Goal: Task Accomplishment & Management: Complete application form

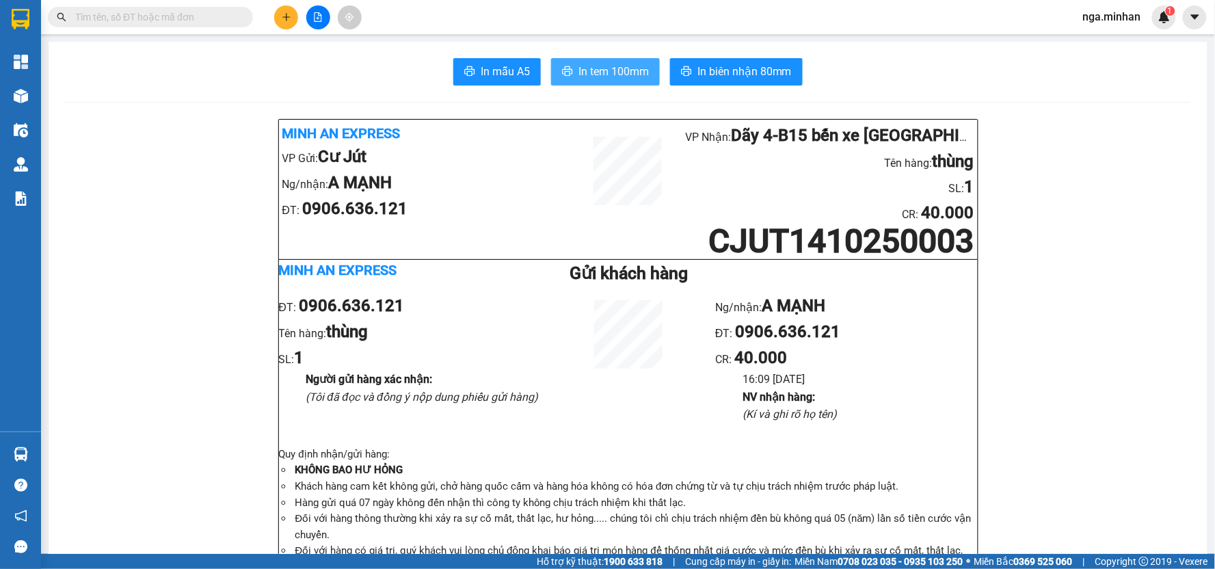
click at [620, 71] on span "In tem 100mm" at bounding box center [613, 71] width 70 height 17
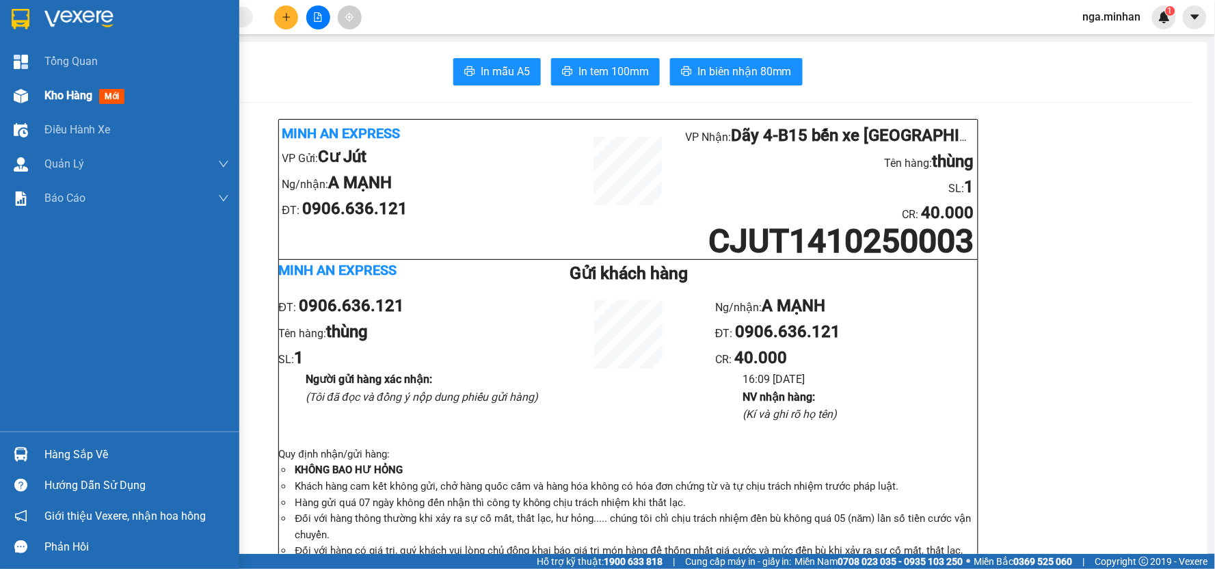
drag, startPoint x: 52, startPoint y: 100, endPoint x: 72, endPoint y: 101, distance: 19.8
click at [55, 101] on span "Kho hàng" at bounding box center [68, 95] width 48 height 13
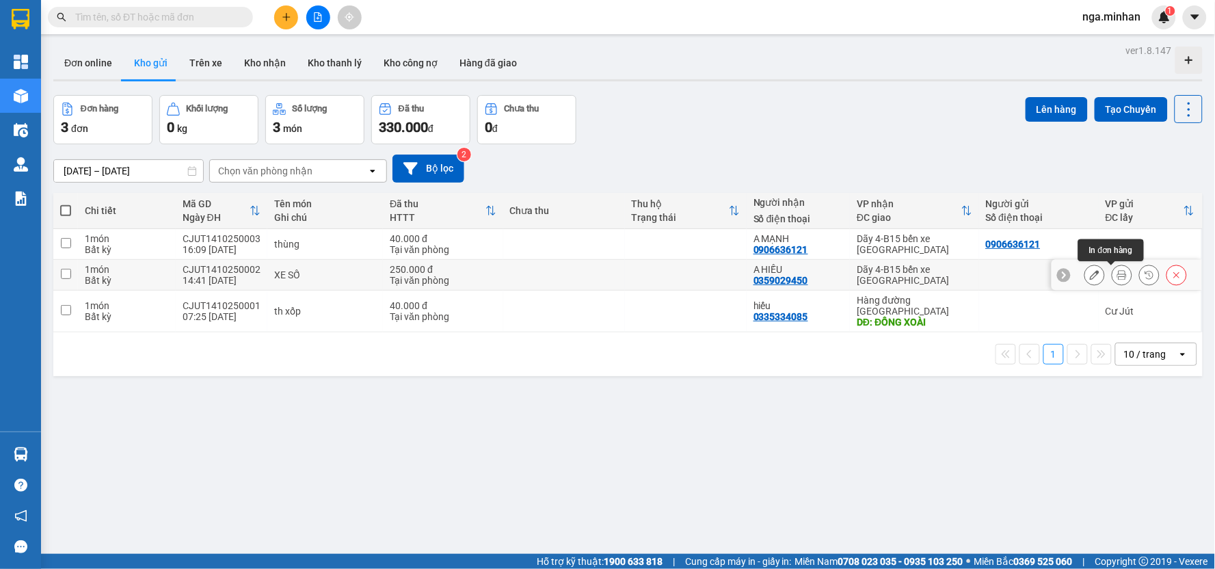
click at [1117, 274] on icon at bounding box center [1122, 275] width 10 height 10
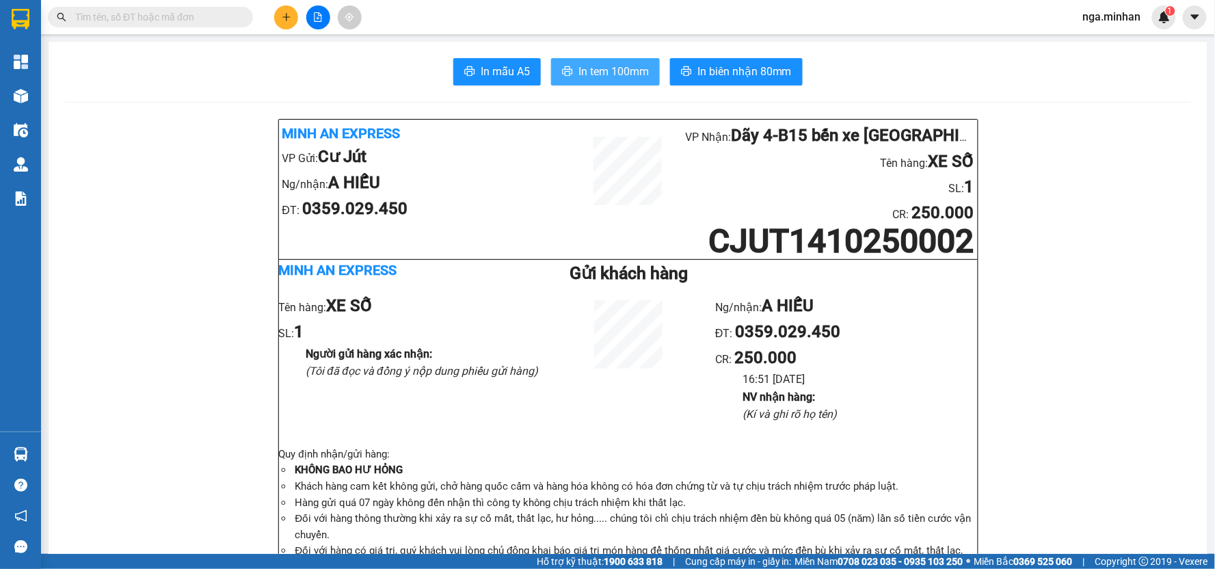
click at [619, 69] on span "In tem 100mm" at bounding box center [613, 71] width 70 height 17
click at [284, 14] on icon "plus" at bounding box center [287, 17] width 10 height 10
click at [343, 57] on div "Tạo đơn hàng" at bounding box center [339, 51] width 59 height 15
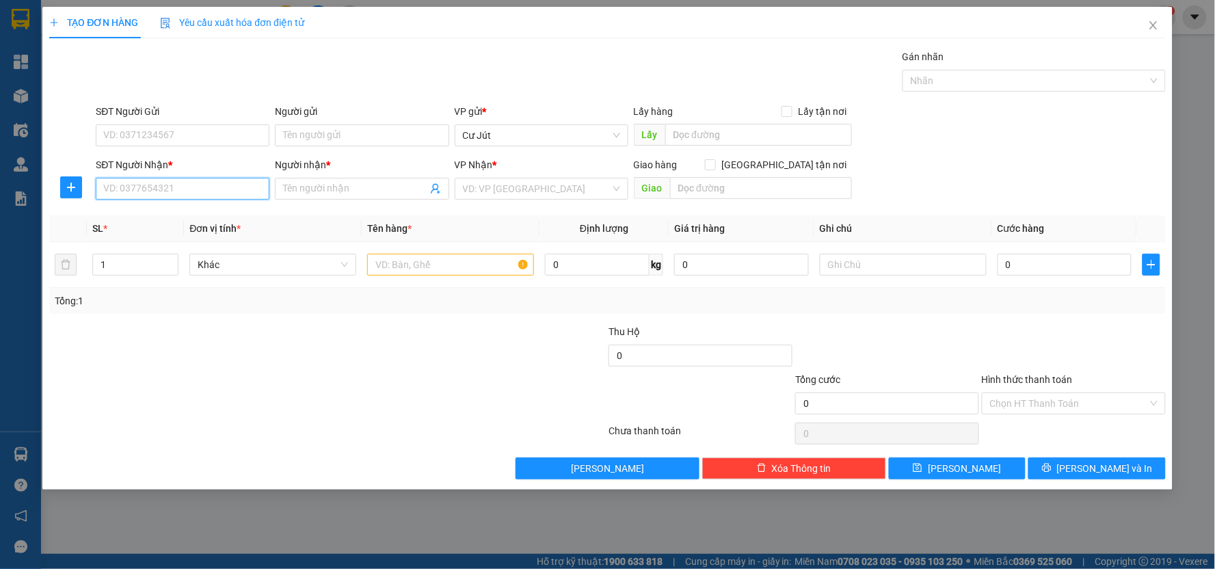
drag, startPoint x: 206, startPoint y: 183, endPoint x: 352, endPoint y: 183, distance: 146.3
click at [207, 185] on input "SĐT Người Nhận *" at bounding box center [183, 189] width 174 height 22
type input "0933664060"
click at [176, 213] on div "0933664060 - TIẾN" at bounding box center [182, 216] width 157 height 15
type input "TIẾN"
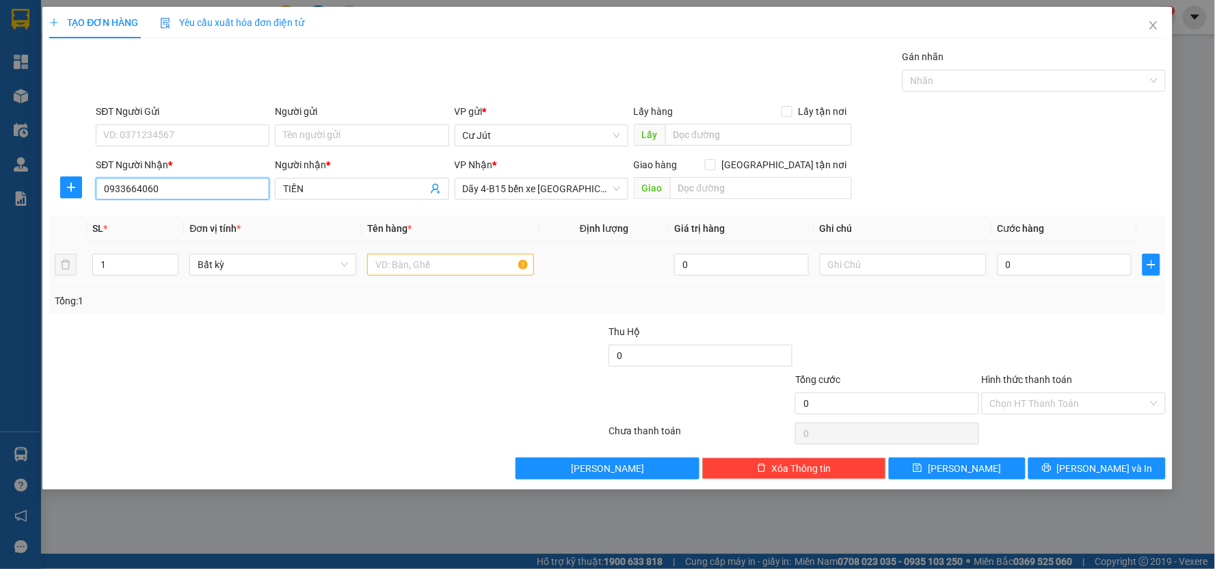
type input "0933664060"
click at [416, 267] on input "text" at bounding box center [450, 265] width 167 height 22
type input "th xốp"
click at [1082, 263] on input "0" at bounding box center [1065, 265] width 135 height 22
type input "5"
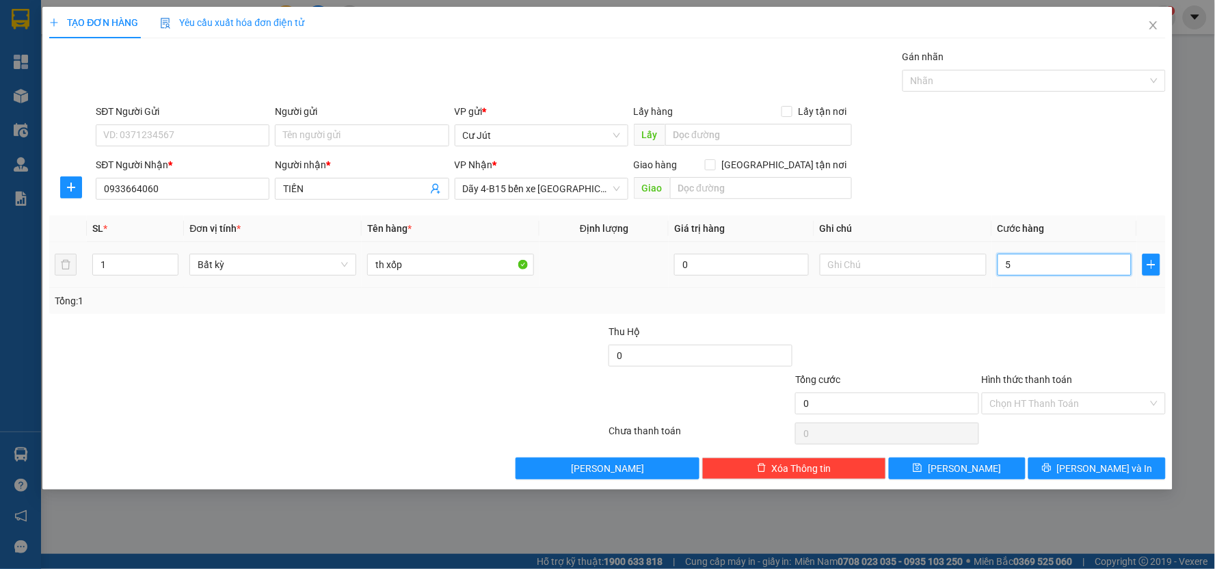
type input "5"
type input "50"
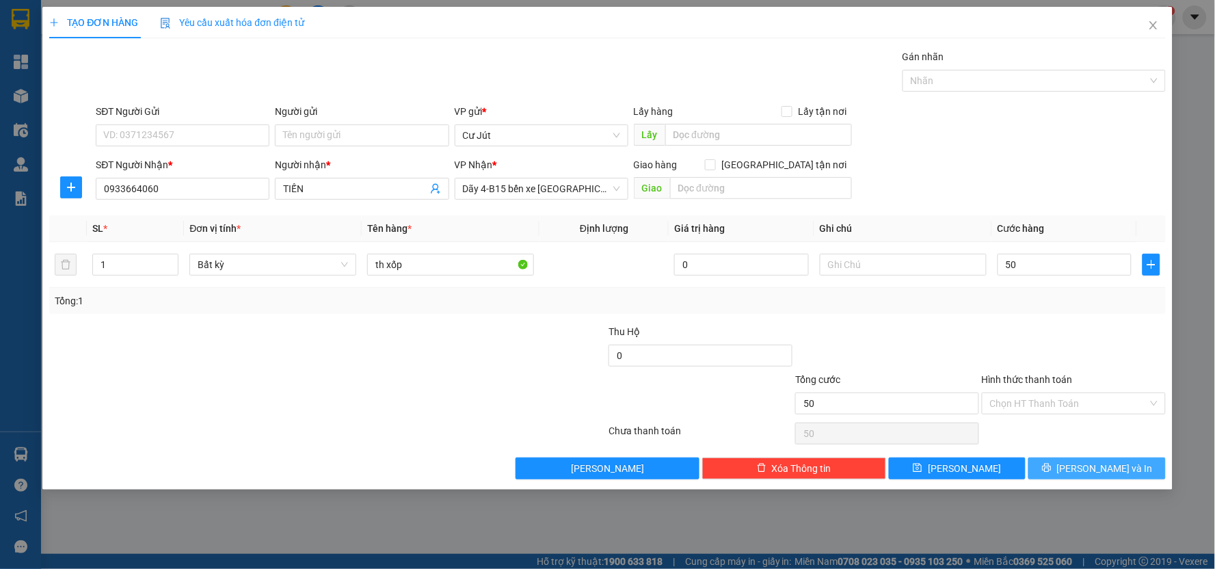
click at [1102, 467] on span "[PERSON_NAME] và In" at bounding box center [1105, 468] width 96 height 15
type input "50.000"
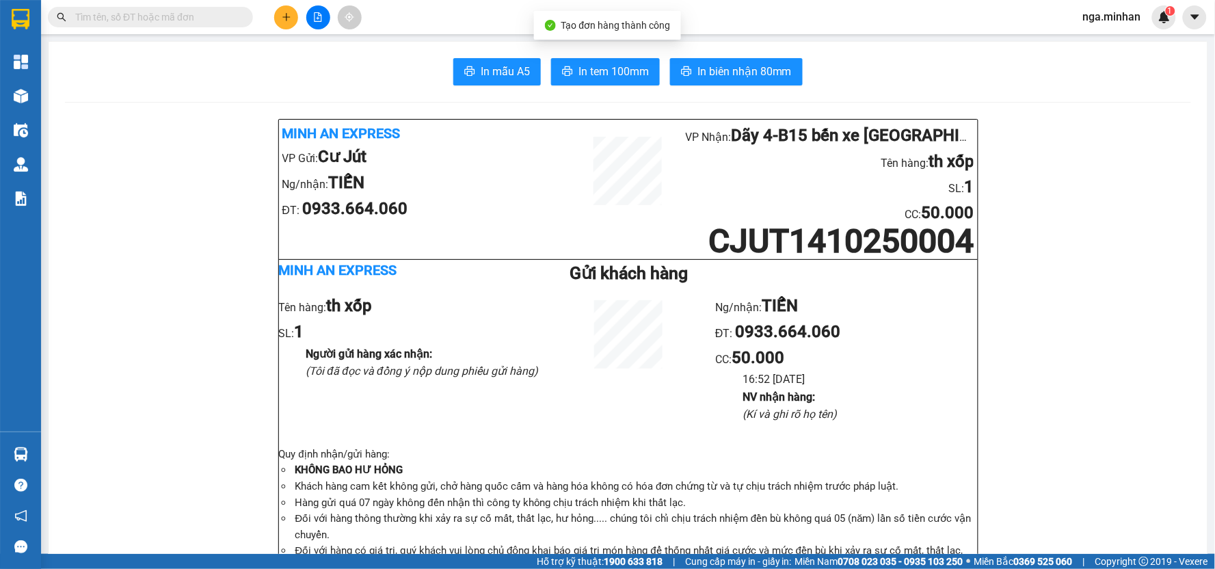
click at [313, 15] on icon "file-add" at bounding box center [318, 17] width 10 height 10
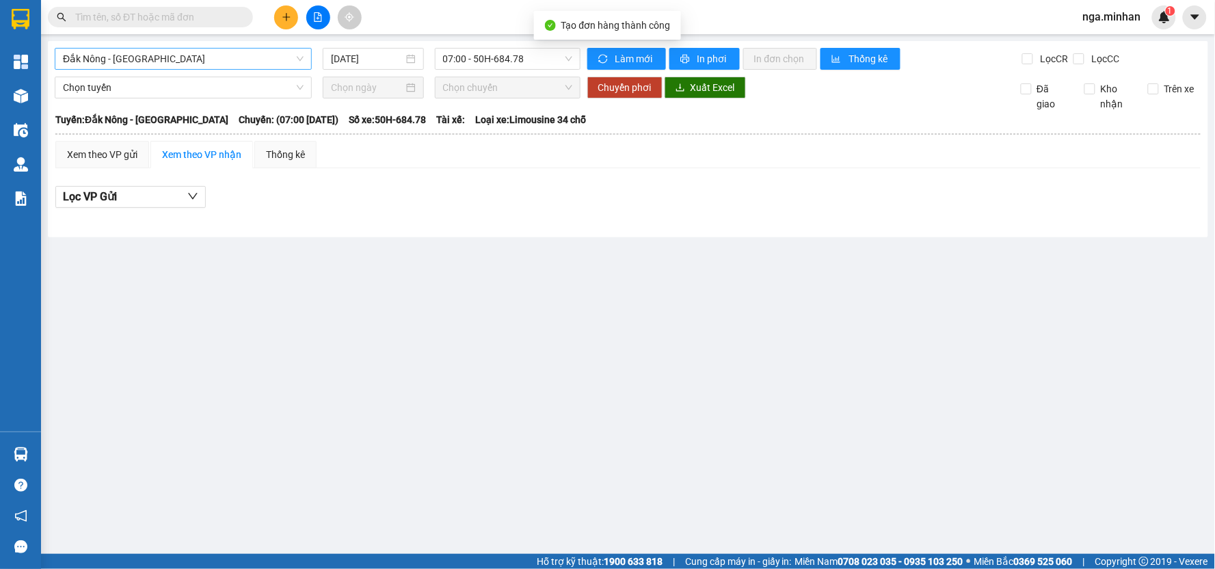
click at [168, 62] on span "Đắk Nông - [GEOGRAPHIC_DATA]" at bounding box center [183, 59] width 241 height 21
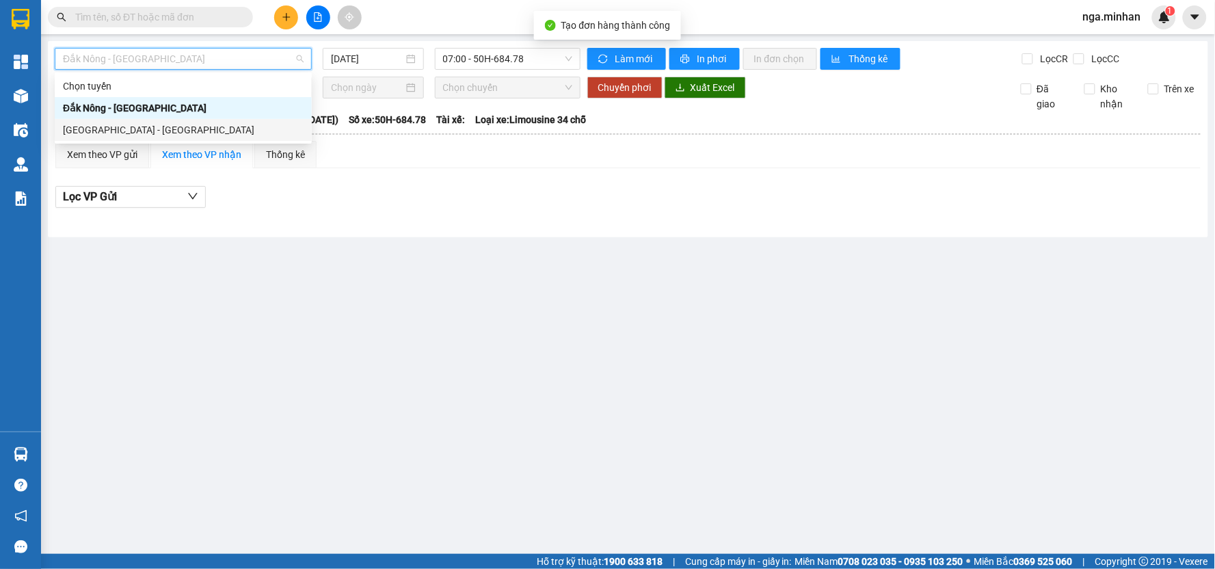
drag, startPoint x: 140, startPoint y: 132, endPoint x: 210, endPoint y: 110, distance: 73.1
click at [140, 133] on div "[GEOGRAPHIC_DATA] - [GEOGRAPHIC_DATA]" at bounding box center [183, 129] width 241 height 15
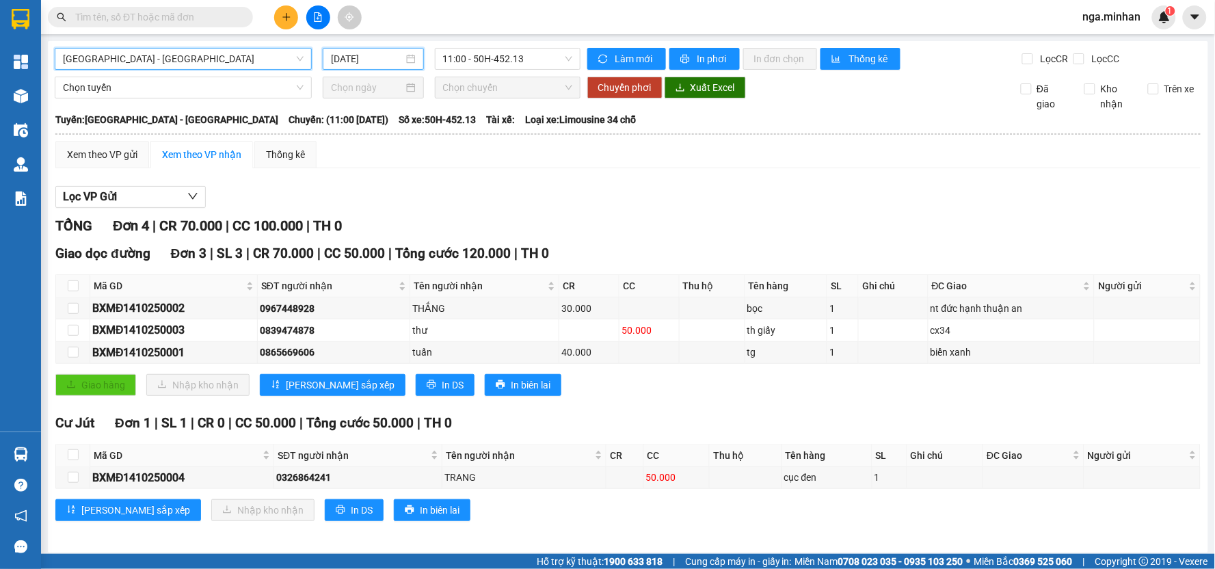
click at [347, 57] on input "[DATE]" at bounding box center [367, 58] width 72 height 15
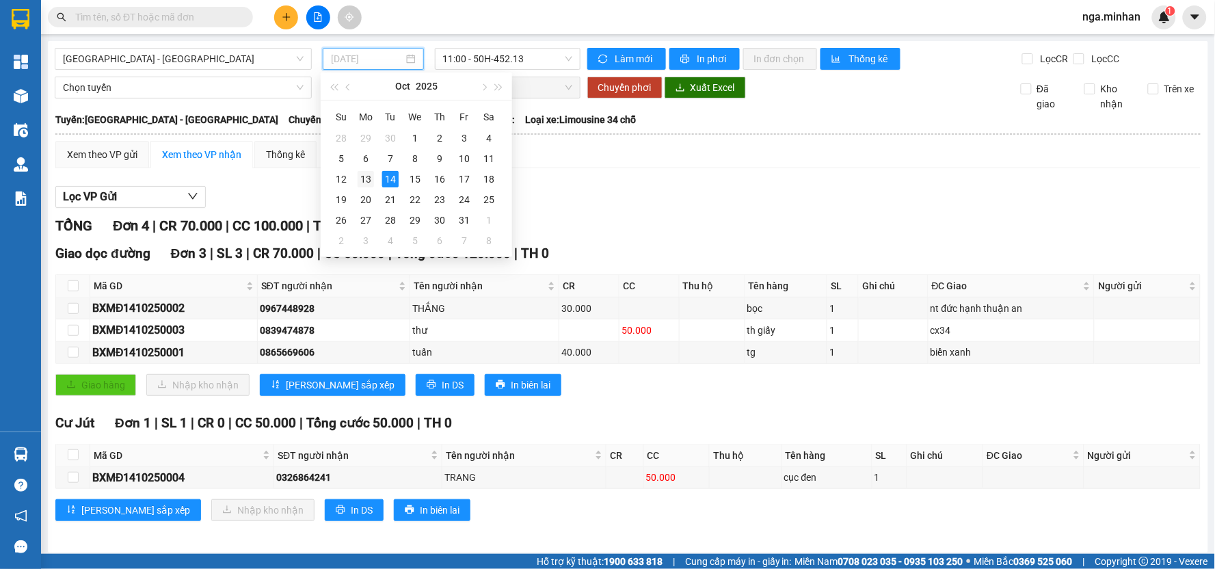
click at [364, 176] on div "13" at bounding box center [366, 179] width 16 height 16
type input "[DATE]"
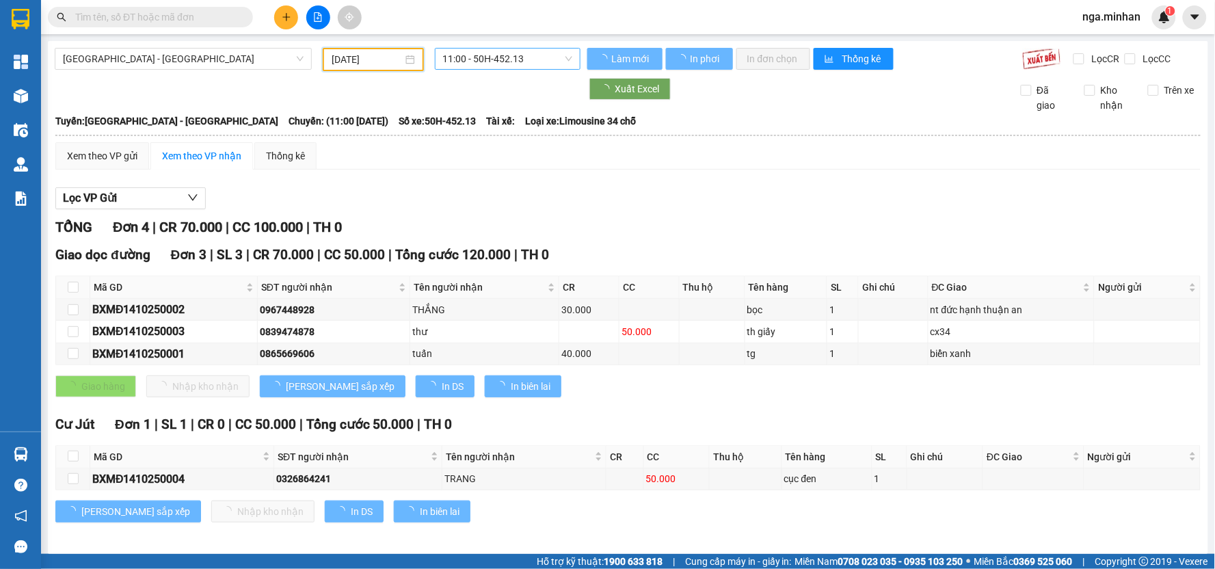
click at [521, 55] on span "11:00 - 50H-452.13" at bounding box center [507, 59] width 129 height 21
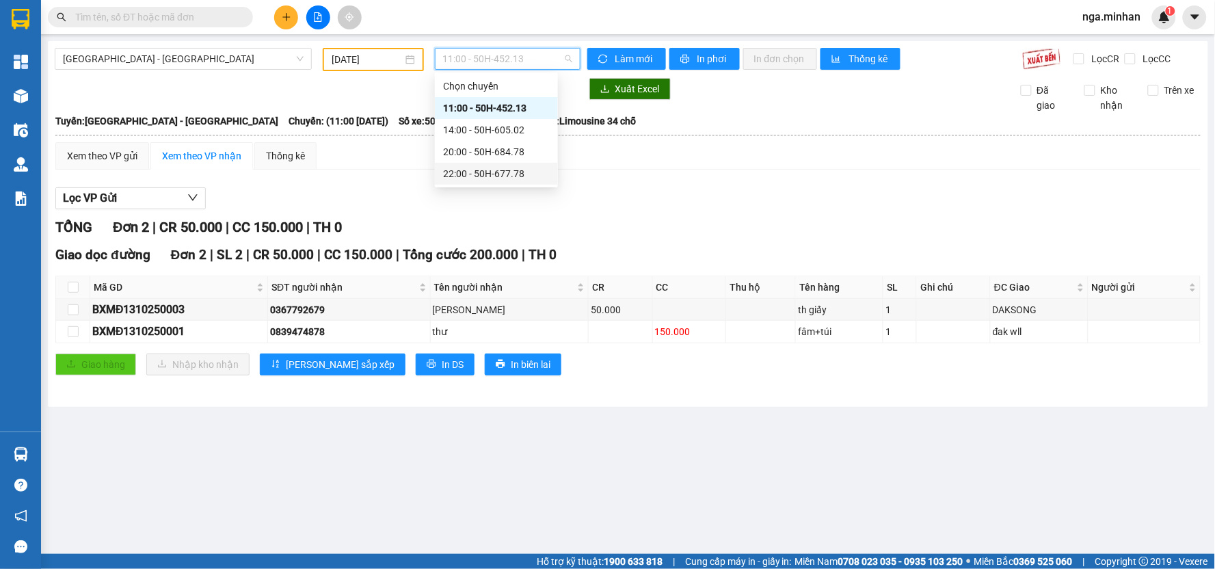
click at [515, 169] on div "22:00 - 50H-677.78" at bounding box center [496, 173] width 107 height 15
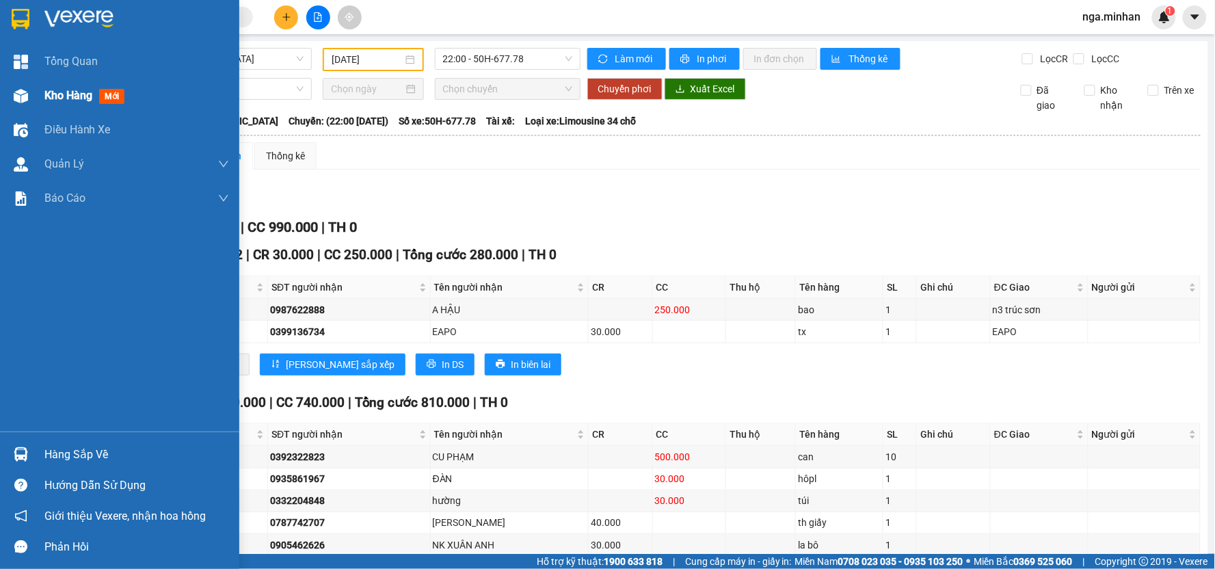
click at [55, 94] on span "Kho hàng" at bounding box center [68, 95] width 48 height 13
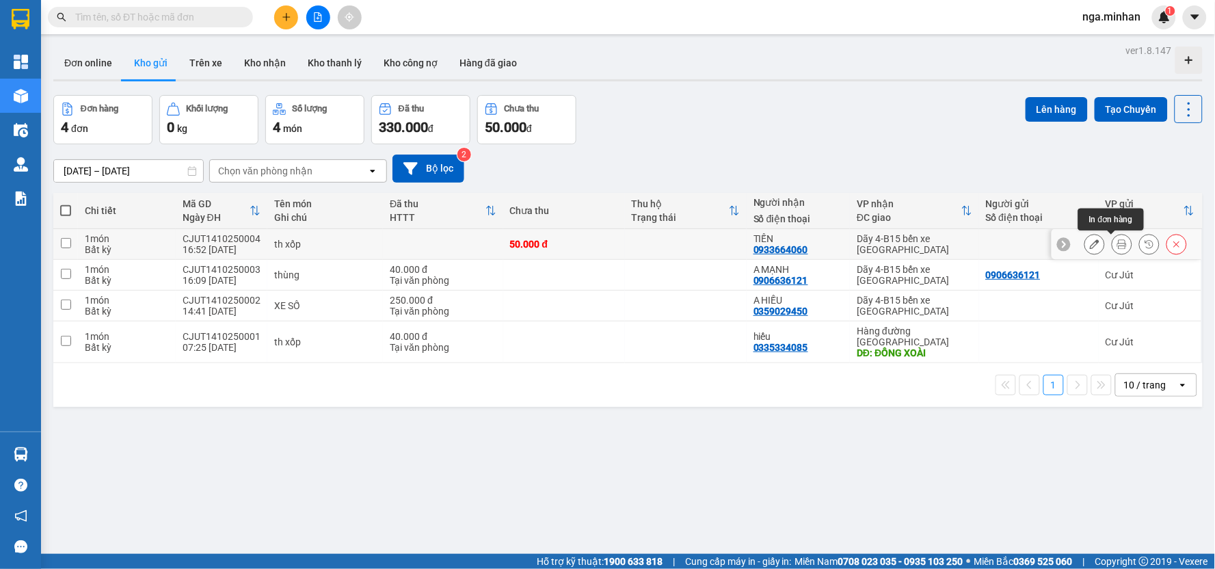
click at [1117, 245] on icon at bounding box center [1122, 244] width 10 height 10
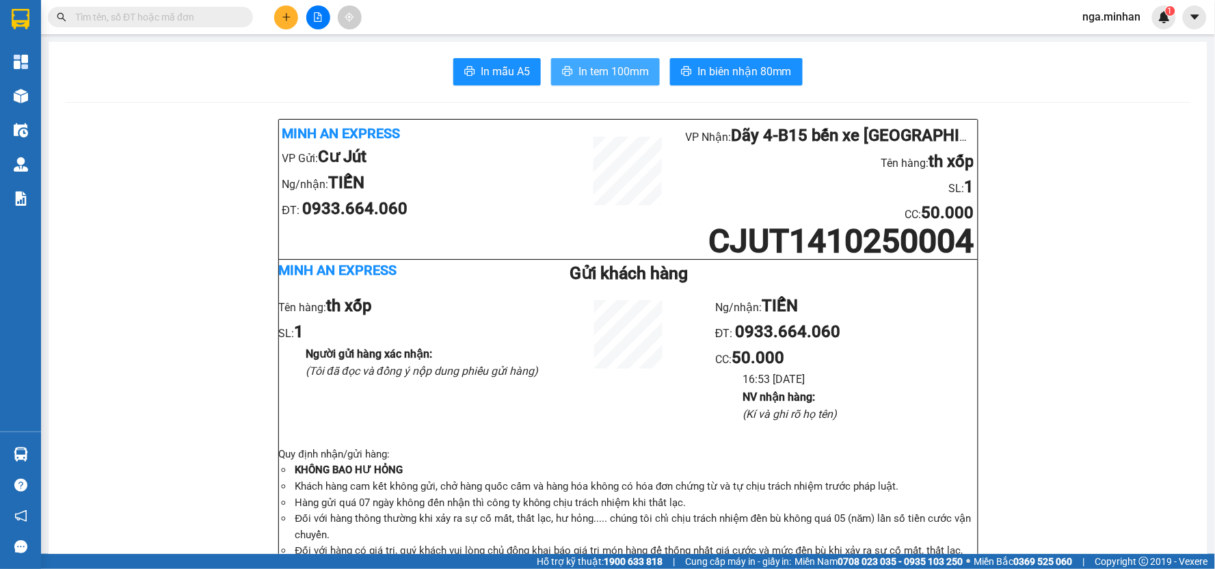
click at [617, 72] on span "In tem 100mm" at bounding box center [613, 71] width 70 height 17
